Goal: Information Seeking & Learning: Learn about a topic

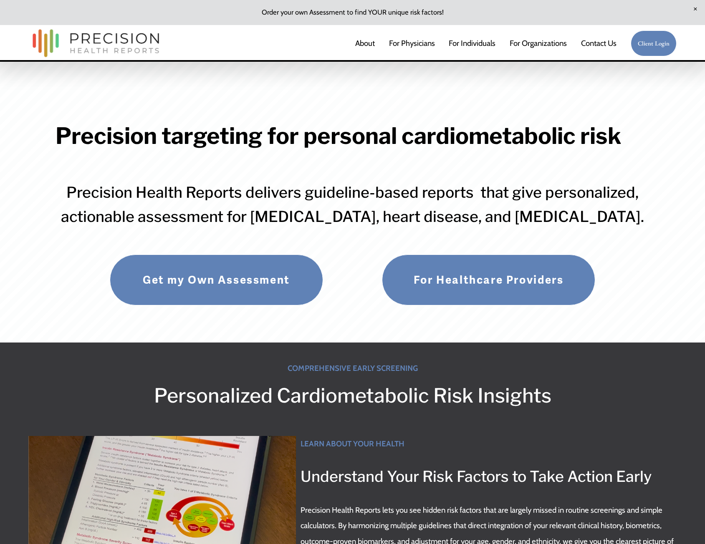
click at [460, 275] on link "For Healthcare Providers" at bounding box center [488, 280] width 213 height 51
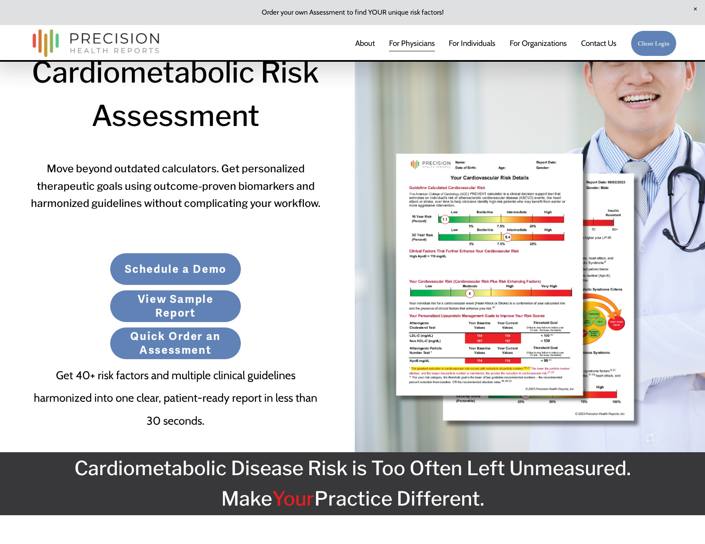
scroll to position [167, 0]
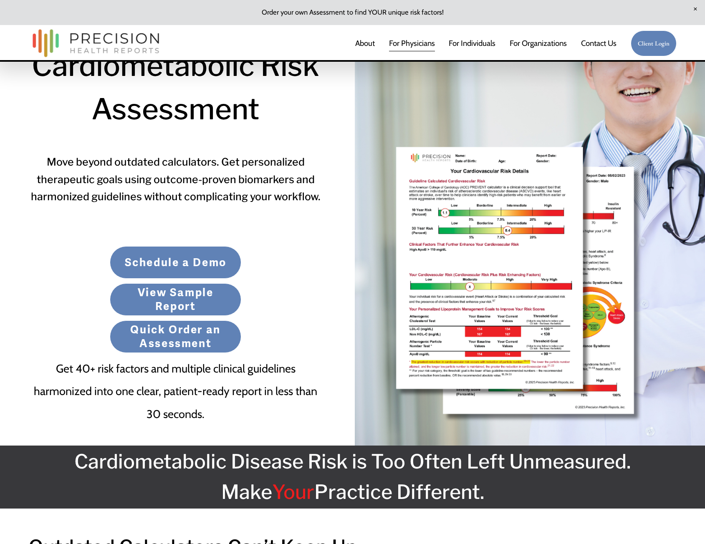
click at [206, 295] on link "View Sample Report" at bounding box center [175, 299] width 131 height 33
click at [451, 59] on div "About For Physicians For Individuals For Organizations For Employers" at bounding box center [322, 42] width 588 height 35
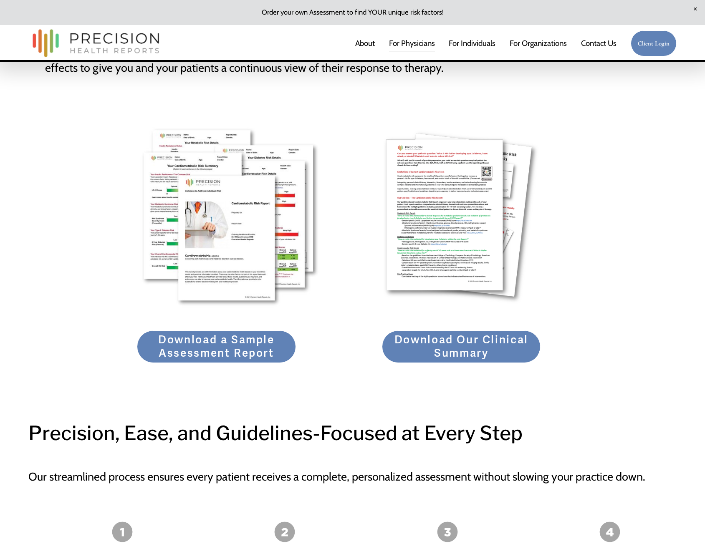
scroll to position [1168, 0]
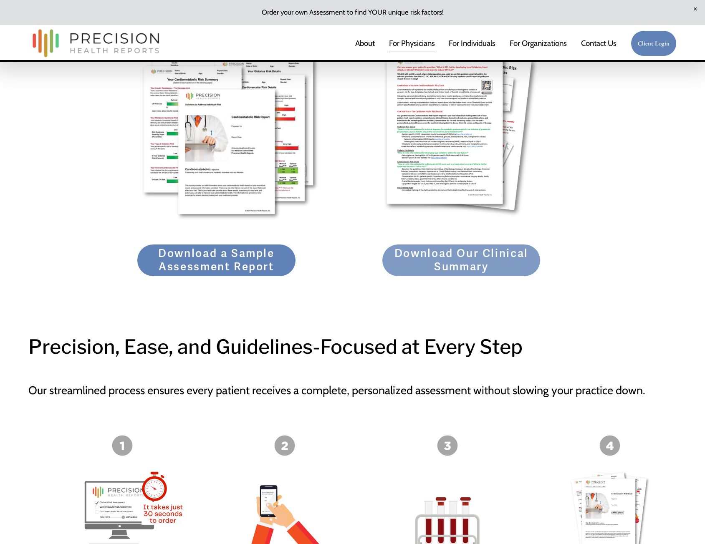
click at [461, 265] on link "Download Our Clinical Summary" at bounding box center [461, 260] width 159 height 33
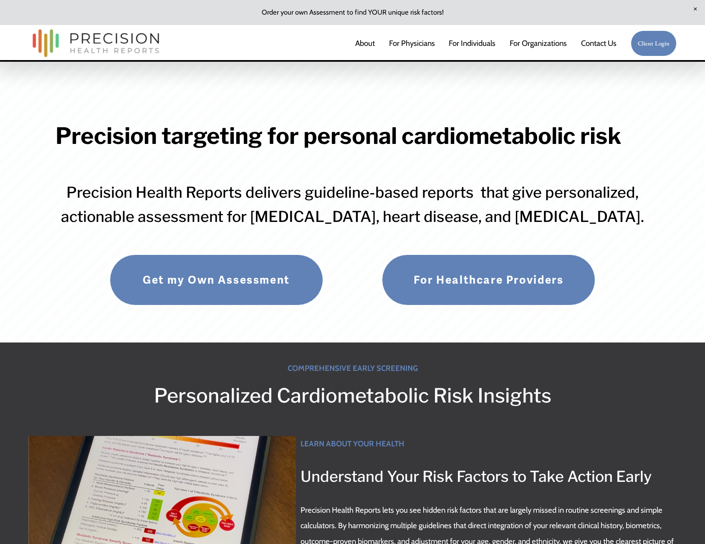
click at [494, 268] on link "For Healthcare Providers" at bounding box center [488, 280] width 213 height 51
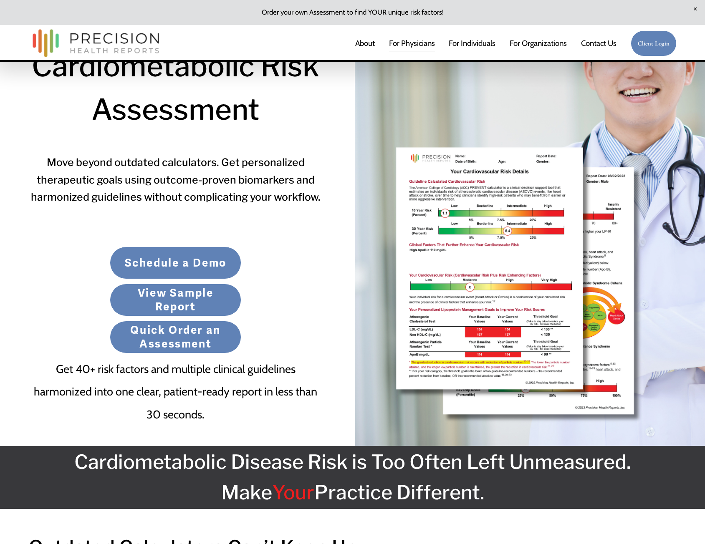
scroll to position [167, 0]
click at [184, 303] on link "View Sample Report" at bounding box center [175, 299] width 131 height 33
